Goal: Navigation & Orientation: Find specific page/section

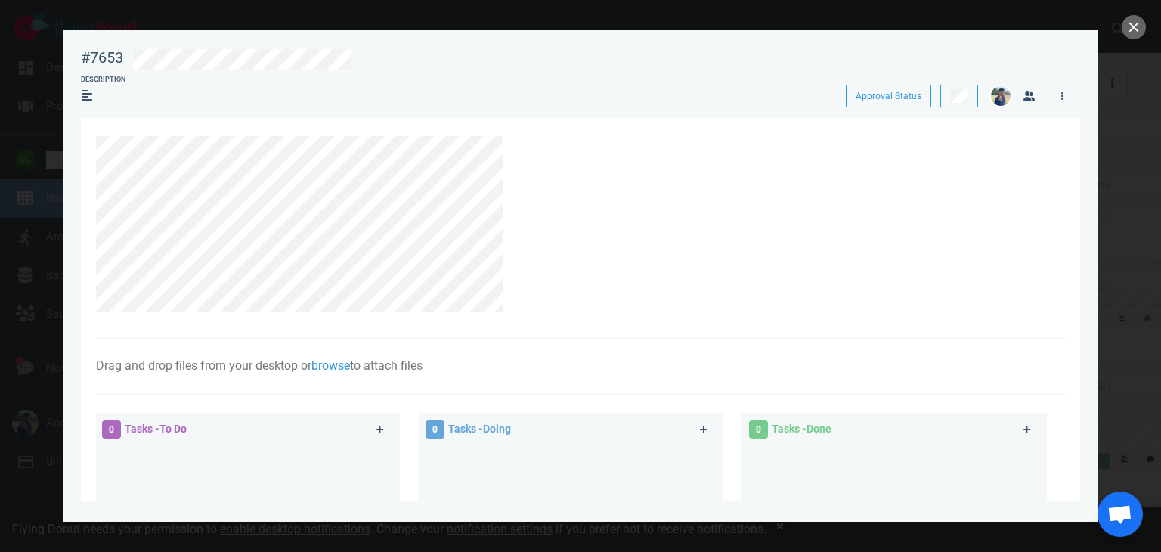
scroll to position [336, 0]
click at [1130, 23] on button "close" at bounding box center [1134, 27] width 24 height 24
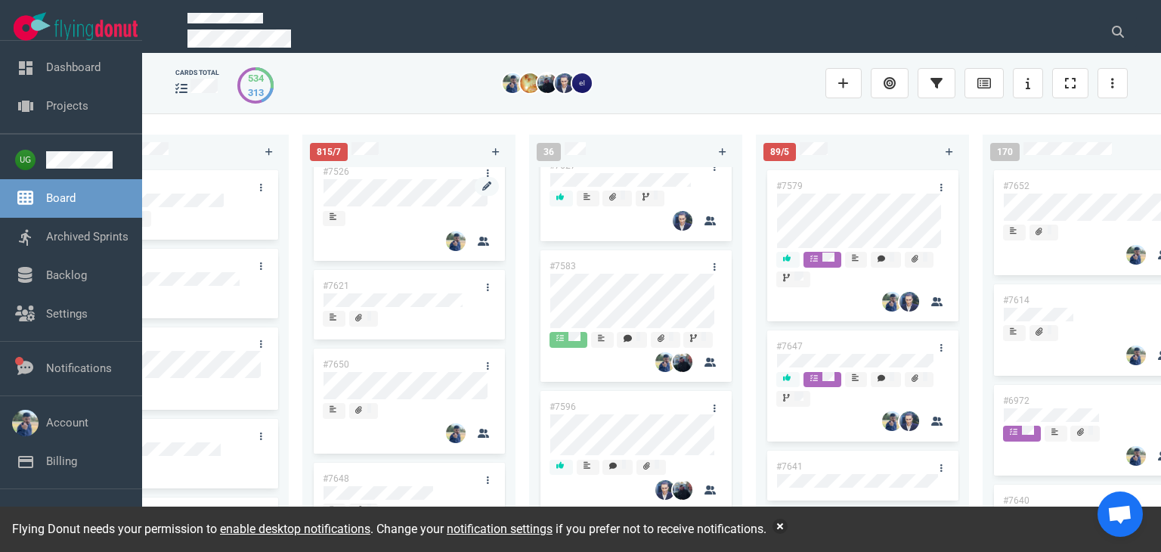
scroll to position [290, 0]
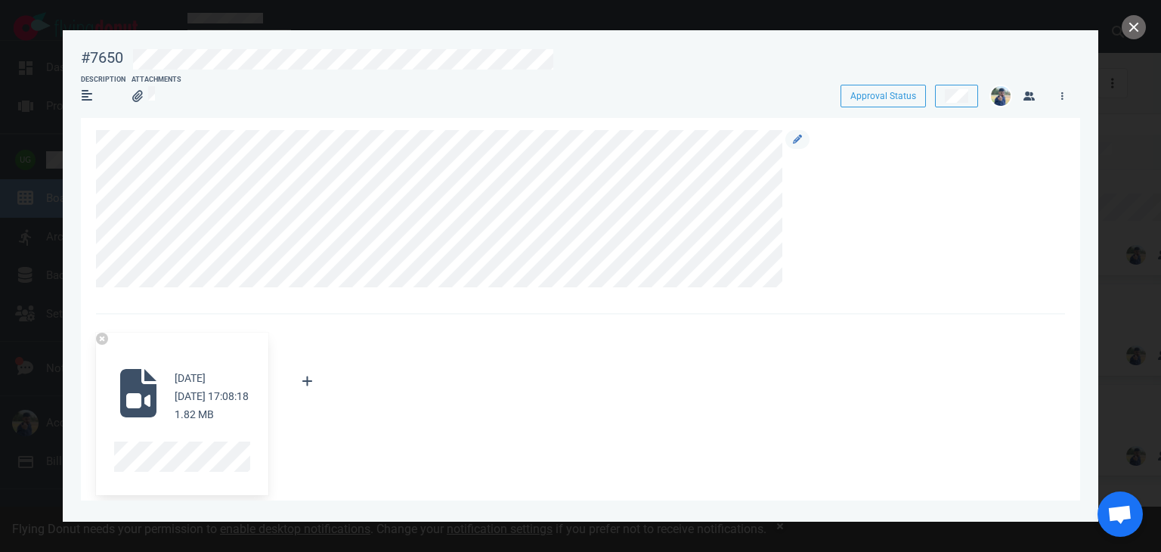
scroll to position [8, 0]
click at [106, 57] on div "#7650" at bounding box center [102, 57] width 42 height 19
copy div "#7650"
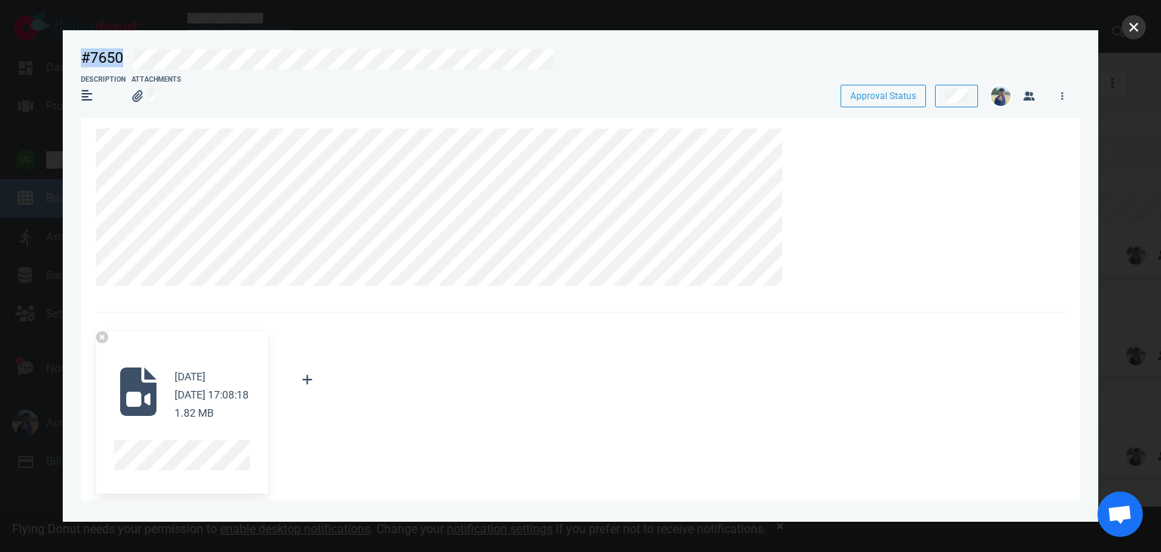
click at [1128, 35] on button "close" at bounding box center [1134, 27] width 24 height 24
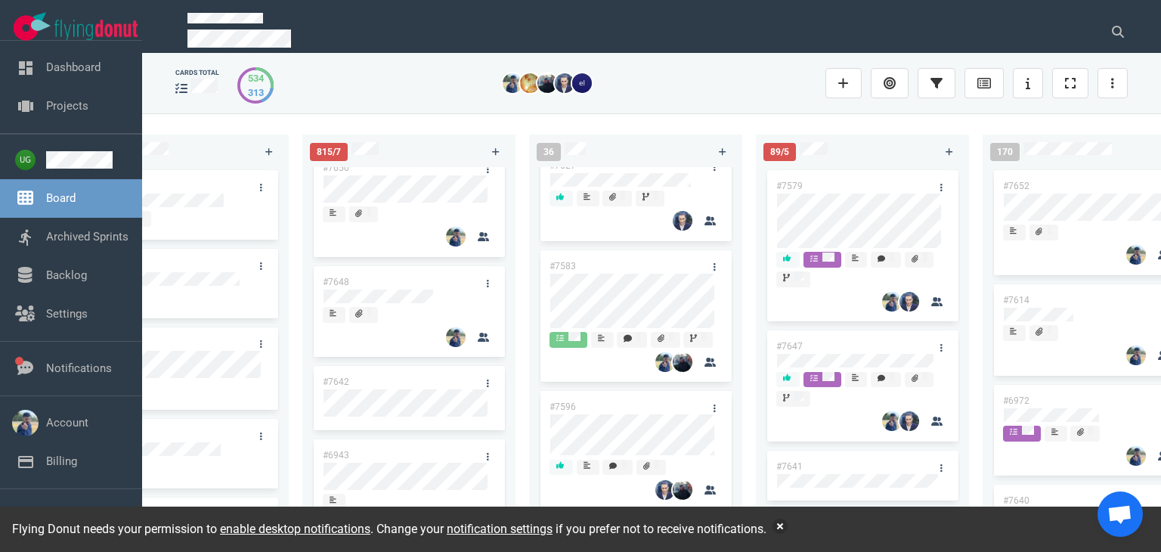
scroll to position [490, 0]
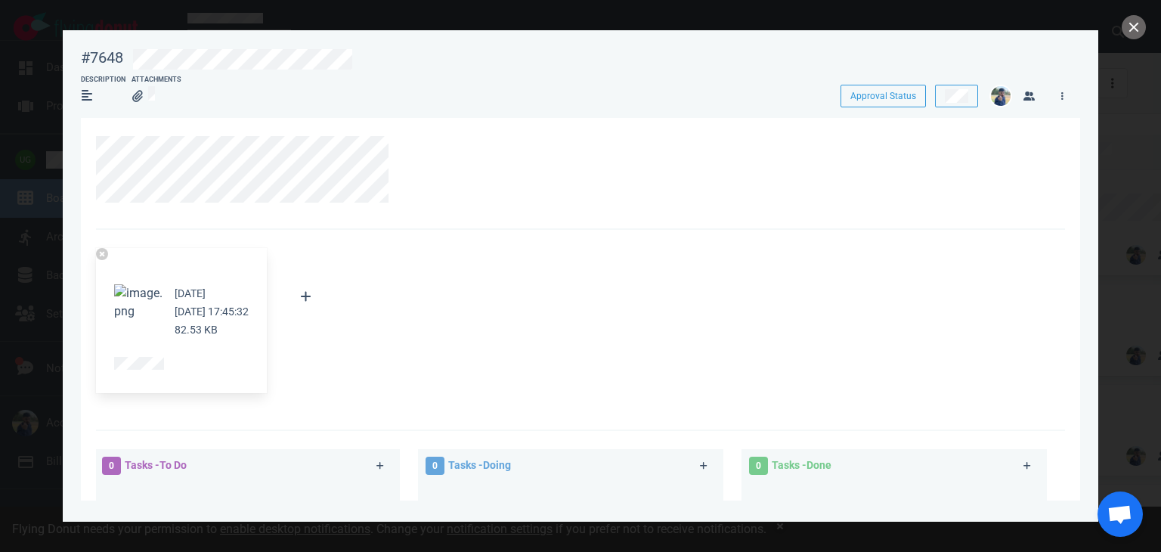
click at [134, 284] on button "Zoom image" at bounding box center [138, 302] width 48 height 36
click at [1133, 26] on button "close" at bounding box center [1134, 27] width 24 height 24
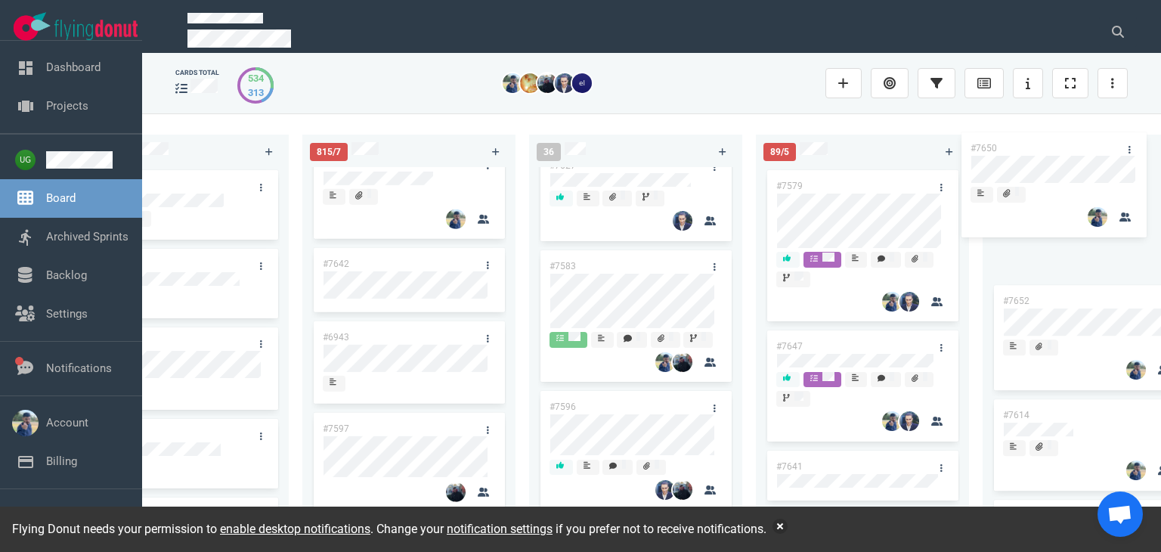
click at [1117, 194] on div "223 #7646 #7563 #1948 #1674 #1617 #1660 #362 #4673 51 #7633 #7625 #7602 #7598 #…" at bounding box center [651, 332] width 1019 height 438
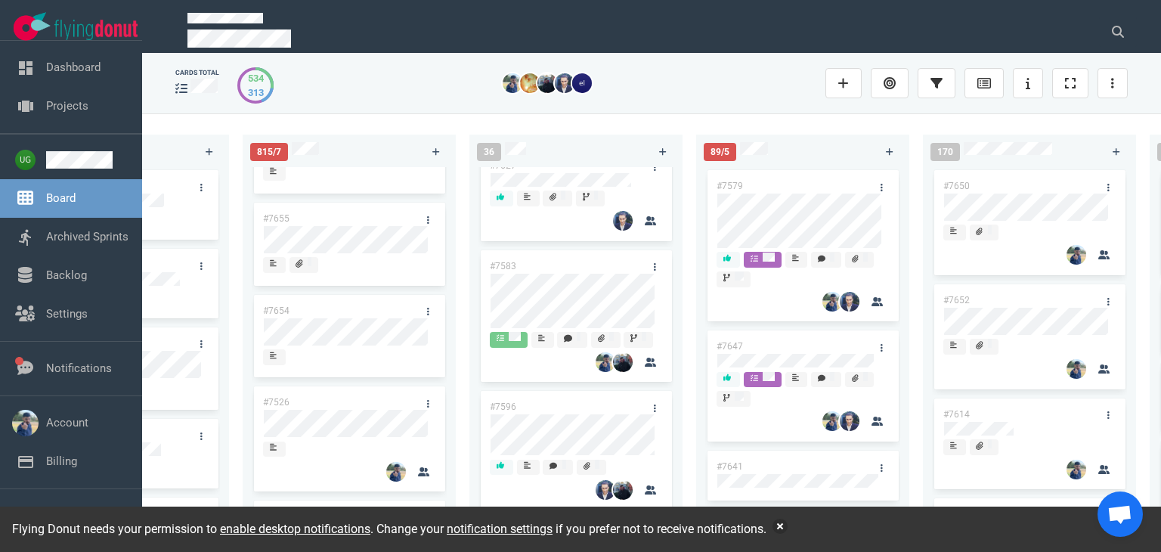
scroll to position [60, 0]
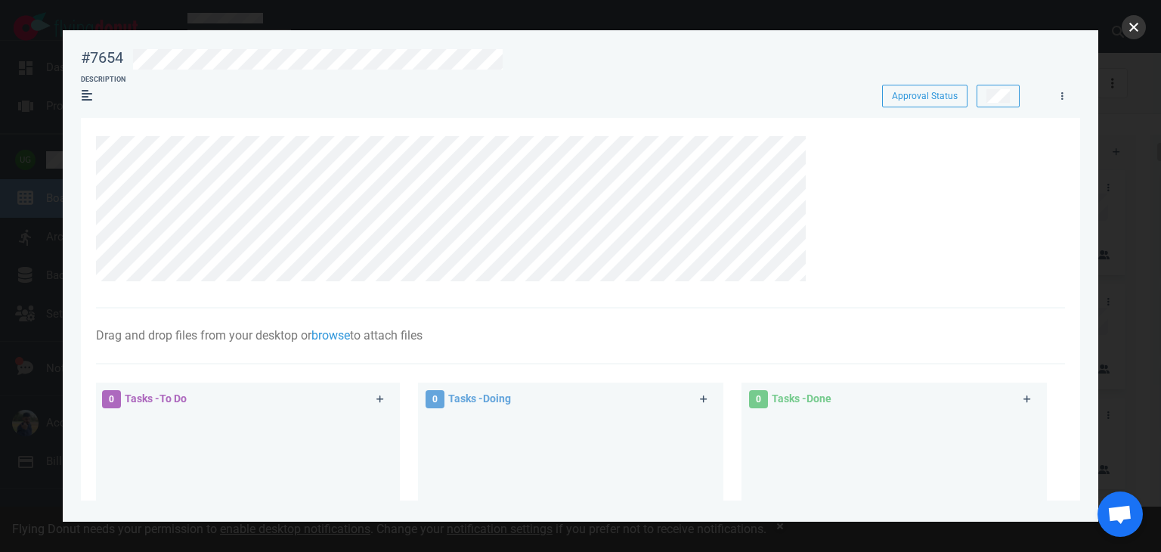
click at [1132, 29] on button "close" at bounding box center [1134, 27] width 24 height 24
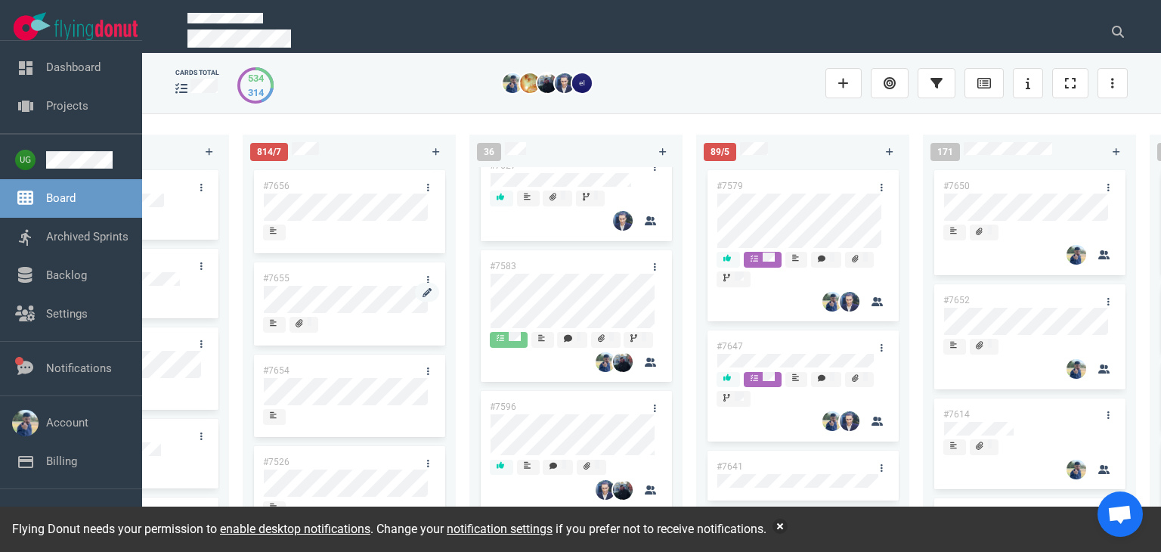
click at [369, 296] on div "#7656 #7655 #7654 #7526 #7621 #7648 #7642 #6943 #7597 #7584" at bounding box center [349, 343] width 195 height 352
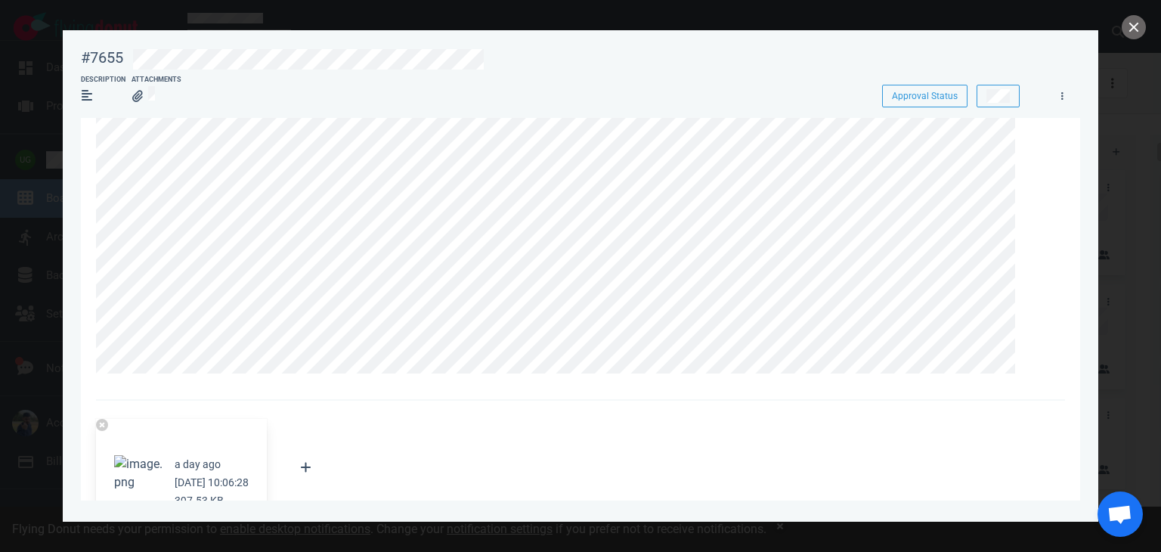
scroll to position [1878, 0]
click at [1136, 29] on button "close" at bounding box center [1134, 27] width 24 height 24
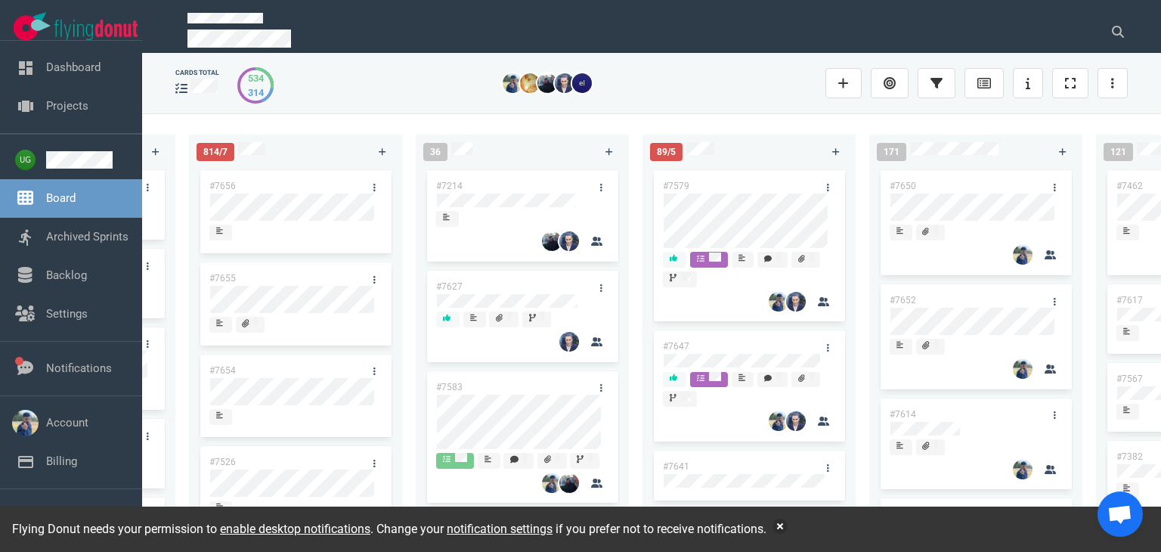
scroll to position [0, 680]
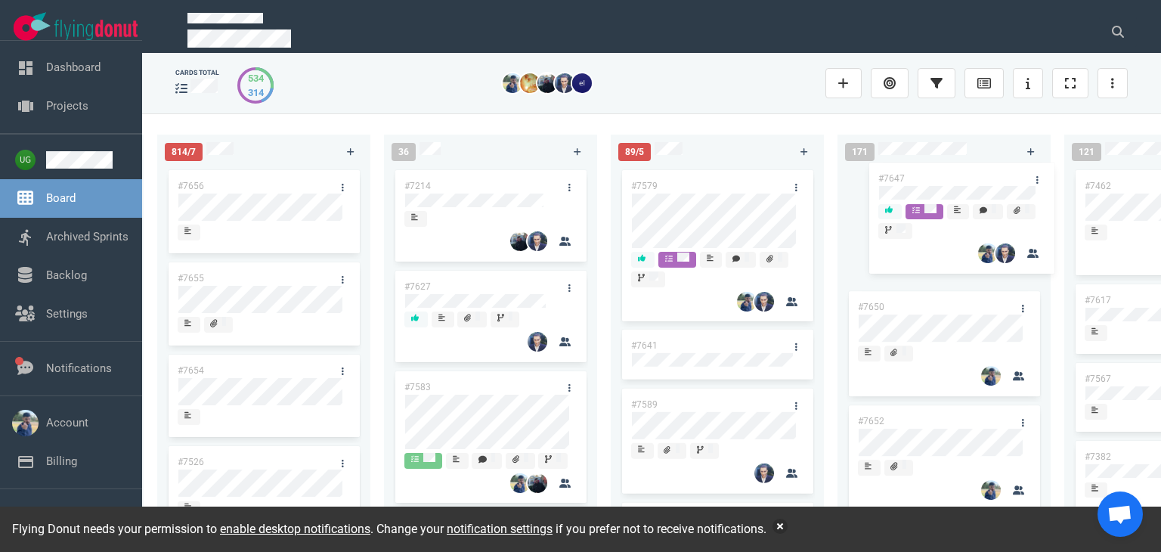
click at [1039, 190] on div "#7650 #7652 #7614 #6972 #7640" at bounding box center [944, 346] width 213 height 358
